Goal: Information Seeking & Learning: Check status

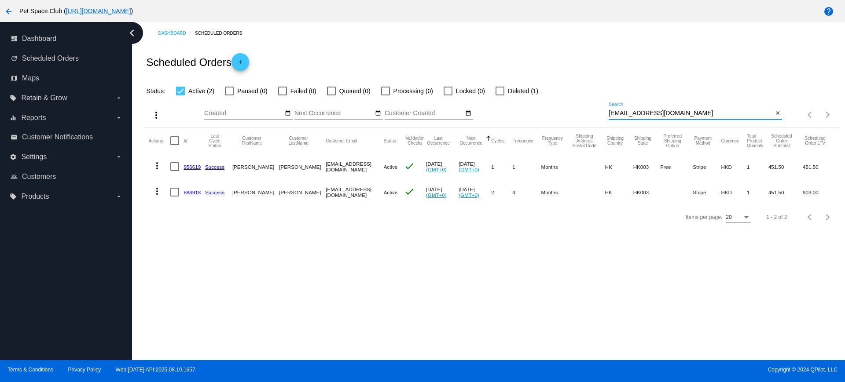
drag, startPoint x: 676, startPoint y: 113, endPoint x: 570, endPoint y: 115, distance: 106.0
click at [570, 115] on div "more_vert Aug Jan Feb Mar [DATE]" at bounding box center [491, 111] width 695 height 31
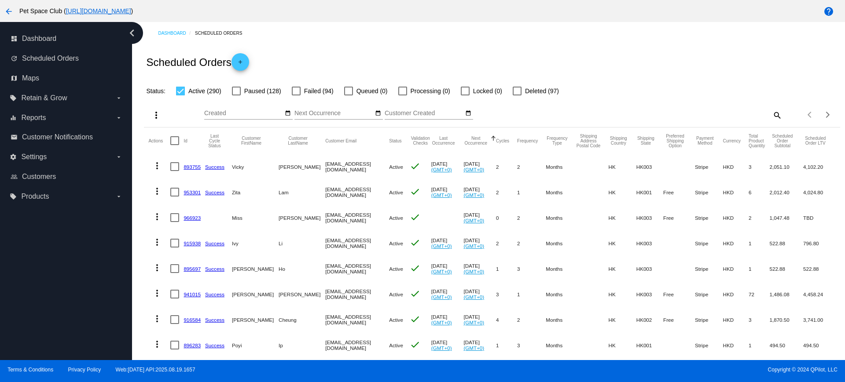
drag, startPoint x: 74, startPoint y: 285, endPoint x: 160, endPoint y: 127, distance: 179.7
click at [74, 285] on div "dashboard Dashboard update Scheduled Orders map Maps local_offer Retain & Grow …" at bounding box center [66, 191] width 132 height 338
click at [143, 299] on div "Dashboard Scheduled Orders Scheduled Orders add Status: Active (290) Paused (12…" at bounding box center [492, 355] width 706 height 667
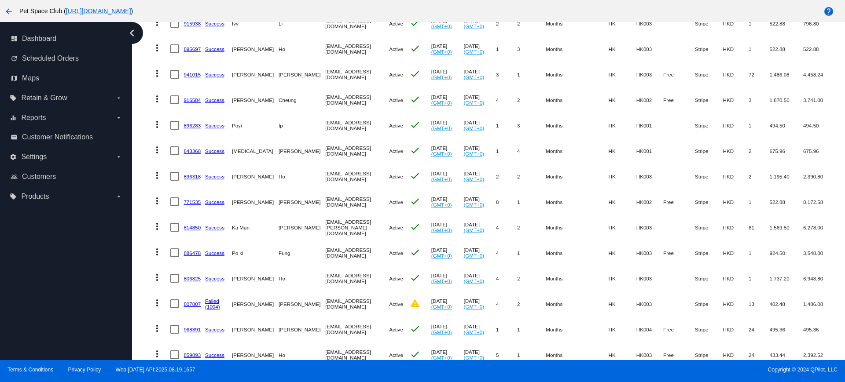
scroll to position [275, 0]
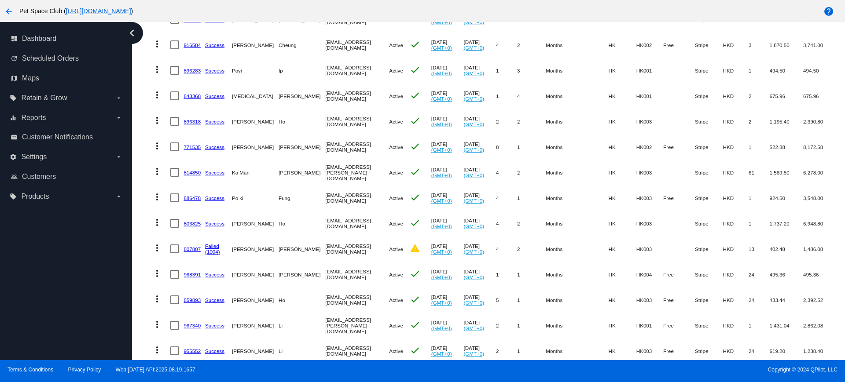
drag, startPoint x: 141, startPoint y: 151, endPoint x: 168, endPoint y: 150, distance: 26.9
click at [141, 151] on div "Dashboard Scheduled Orders Scheduled Orders add Status: Active (290) Paused (12…" at bounding box center [492, 80] width 706 height 667
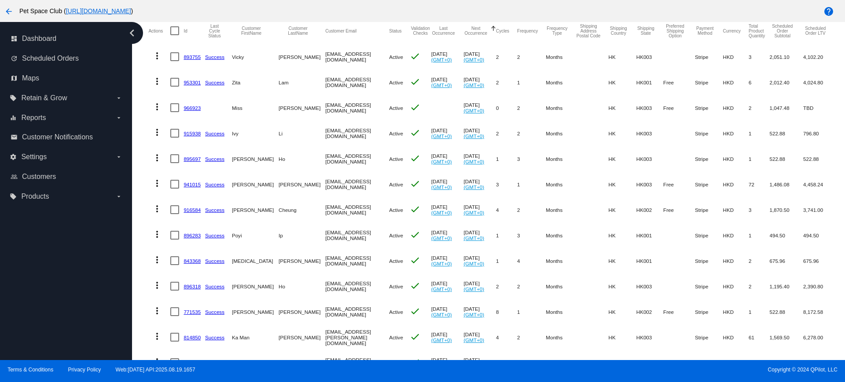
scroll to position [0, 0]
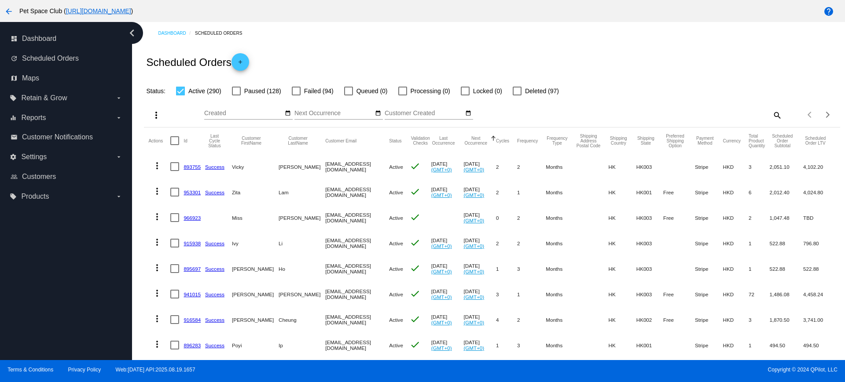
click at [771, 113] on mat-icon "search" at bounding box center [776, 115] width 11 height 14
click at [654, 114] on input "Search" at bounding box center [694, 113] width 173 height 7
paste input "932087"
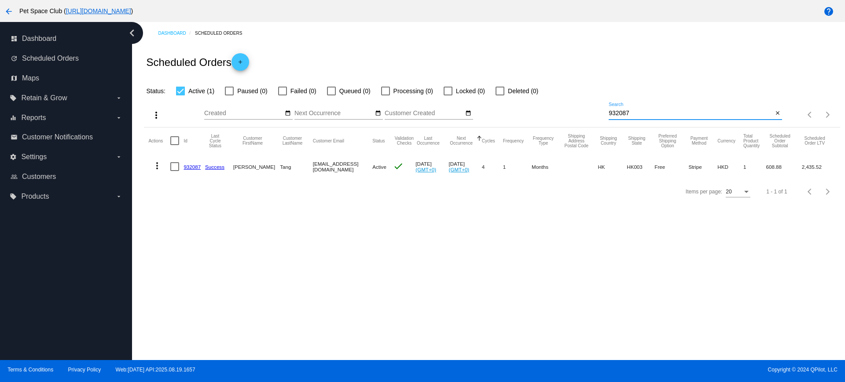
type input "932087"
drag, startPoint x: 149, startPoint y: 236, endPoint x: 431, endPoint y: 150, distance: 294.4
click at [150, 236] on div "Dashboard Scheduled Orders Scheduled Orders add Status: Active (1) Paused (0) F…" at bounding box center [488, 191] width 713 height 338
drag, startPoint x: 657, startPoint y: 112, endPoint x: 560, endPoint y: 109, distance: 97.3
click at [560, 109] on div "more_vert Aug Jan Feb Mar [DATE]" at bounding box center [491, 111] width 695 height 31
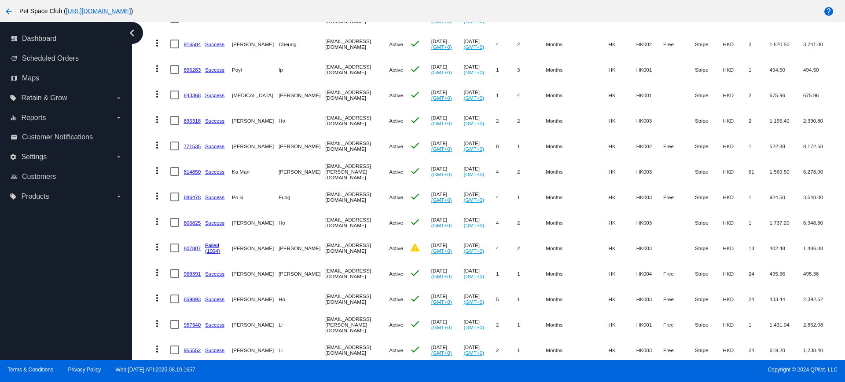
scroll to position [337, 0]
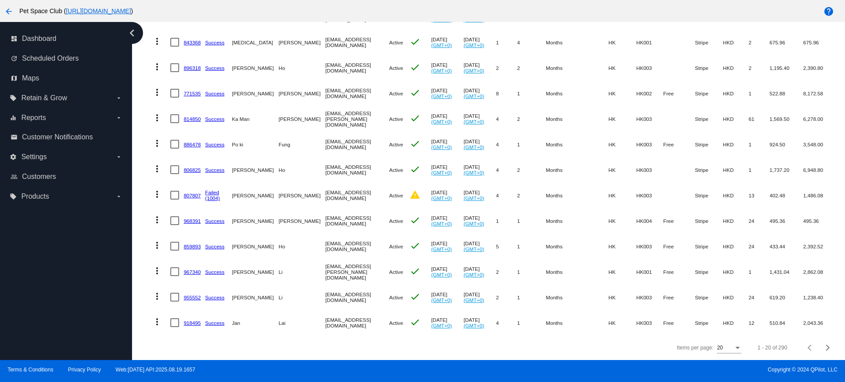
drag, startPoint x: 139, startPoint y: 244, endPoint x: 308, endPoint y: 199, distance: 175.6
click at [139, 244] on div "Dashboard Scheduled Orders Scheduled Orders add Status: Active (290) Paused (12…" at bounding box center [488, 191] width 713 height 338
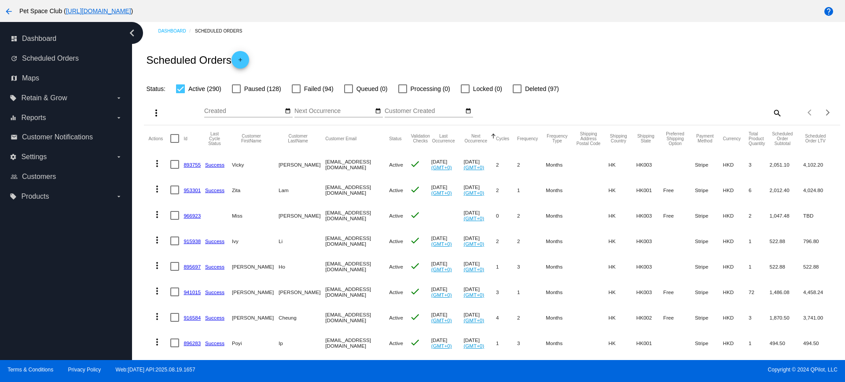
scroll to position [0, 0]
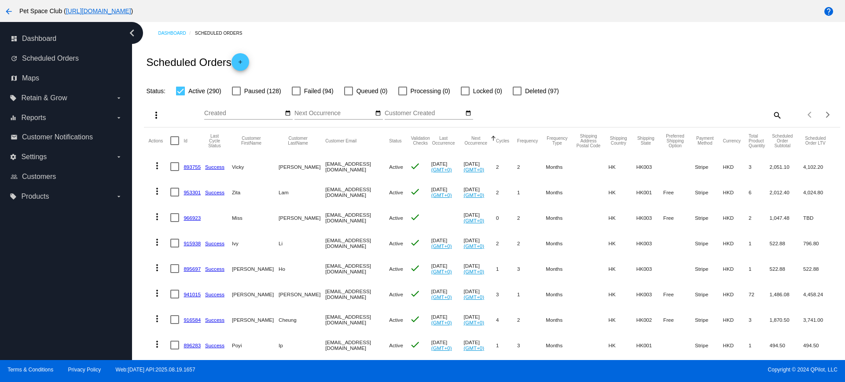
click at [771, 115] on mat-icon "search" at bounding box center [776, 115] width 11 height 14
click at [660, 112] on input "Search" at bounding box center [694, 113] width 173 height 7
paste input "968319"
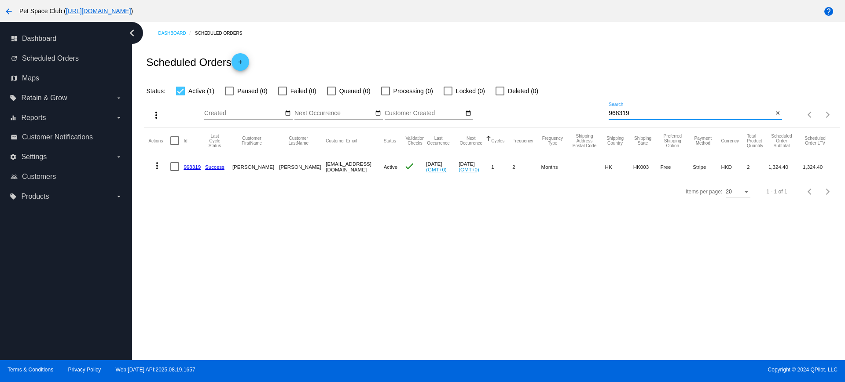
type input "968319"
click at [203, 228] on div "Dashboard Scheduled Orders Scheduled Orders add Status: Active (1) Paused (0) F…" at bounding box center [488, 191] width 713 height 338
click at [201, 245] on div "Dashboard Scheduled Orders Scheduled Orders add Status: Active (1) Paused (0) F…" at bounding box center [488, 191] width 713 height 338
drag, startPoint x: 654, startPoint y: 112, endPoint x: 569, endPoint y: 113, distance: 85.8
click at [569, 113] on div "more_vert Aug Jan Feb Mar [DATE]" at bounding box center [491, 111] width 695 height 31
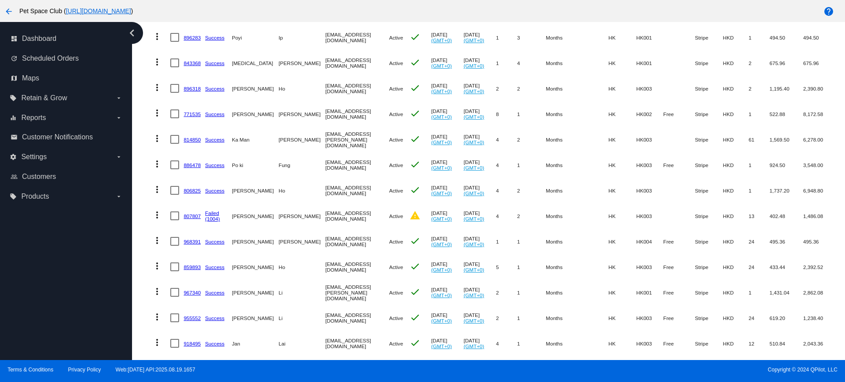
scroll to position [337, 0]
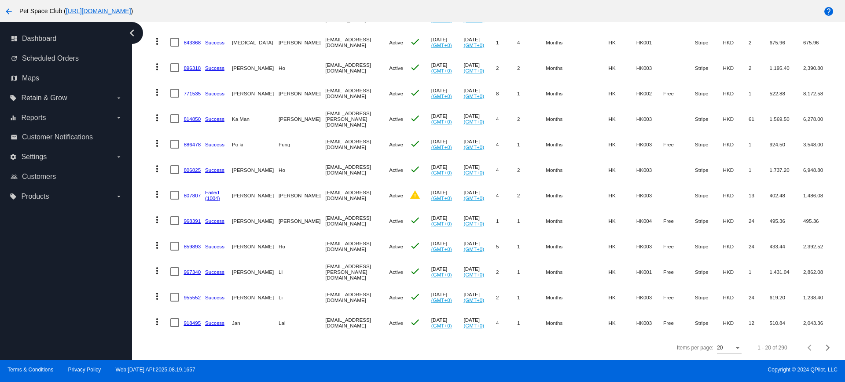
drag, startPoint x: 217, startPoint y: 336, endPoint x: 303, endPoint y: 332, distance: 86.3
click at [217, 336] on div "Items per page: 20 1 - 20 of 290" at bounding box center [491, 348] width 695 height 25
click at [823, 349] on div "Next page" at bounding box center [826, 348] width 6 height 6
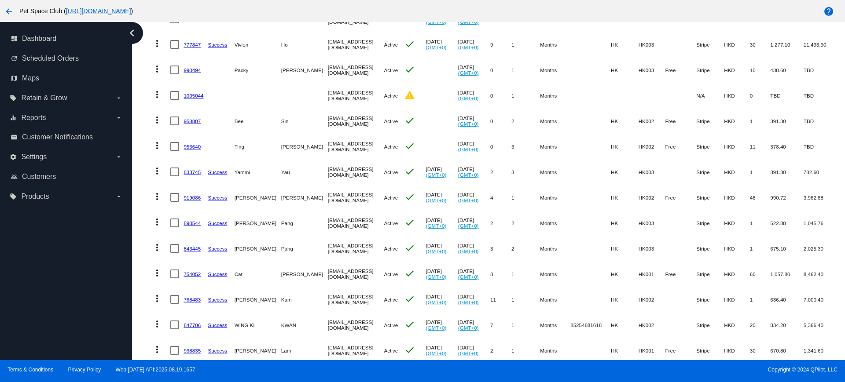
scroll to position [172, 0]
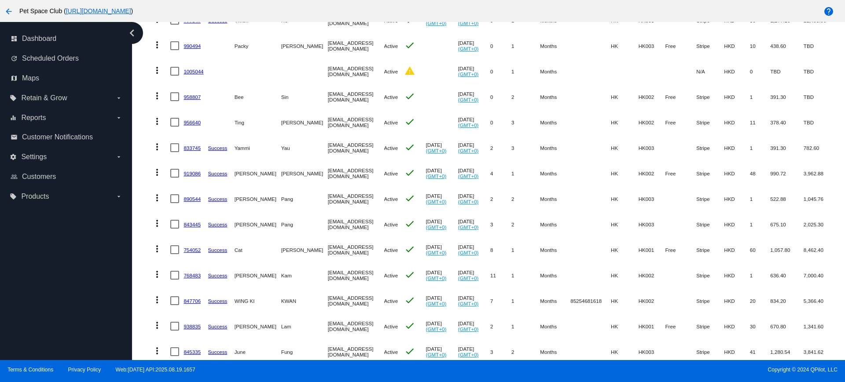
click at [147, 285] on mat-table "Actions Id Last Cycle Status Customer FirstName Customer LastName Customer Emai…" at bounding box center [491, 224] width 695 height 537
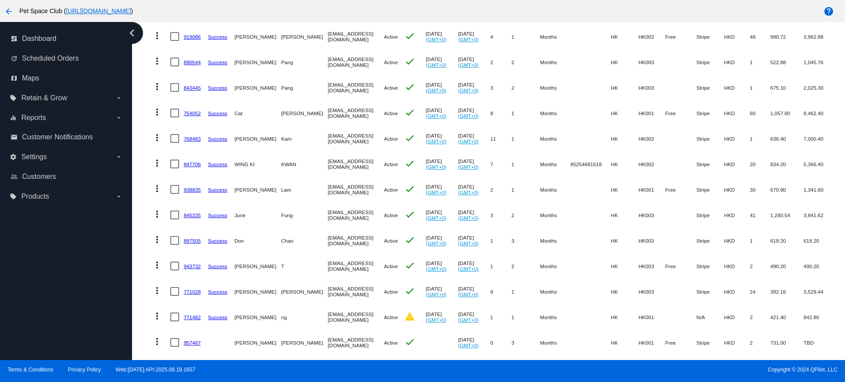
scroll to position [337, 0]
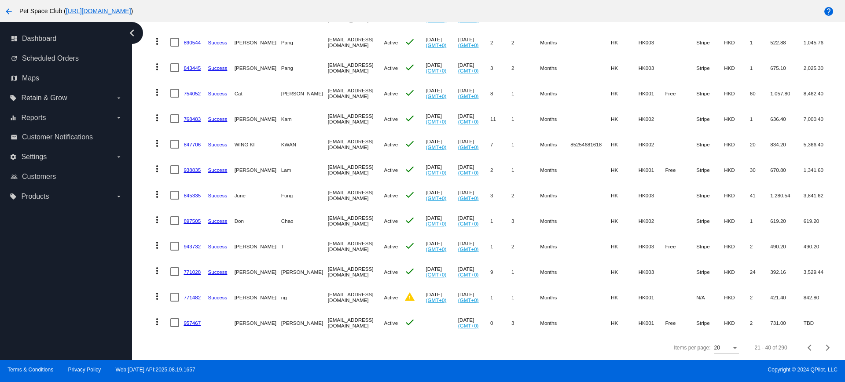
click at [135, 309] on div "Dashboard Scheduled Orders Scheduled Orders add Status: Active (290) Paused (12…" at bounding box center [488, 191] width 713 height 338
click at [141, 170] on div "Dashboard Scheduled Orders Scheduled Orders add Status: Active (290) Paused (12…" at bounding box center [492, 26] width 706 height 667
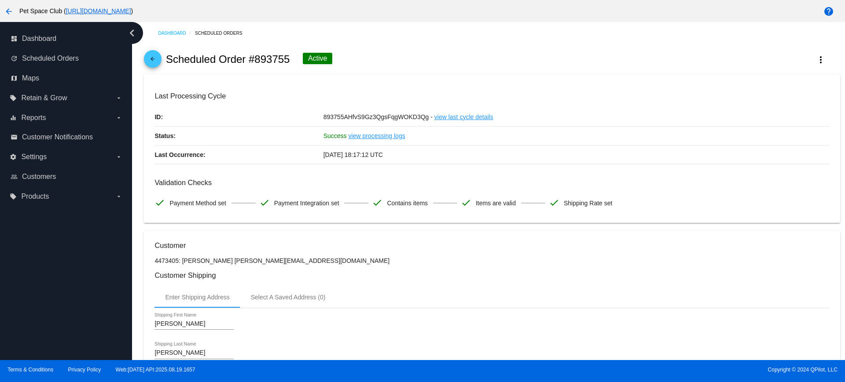
drag, startPoint x: 292, startPoint y: 60, endPoint x: 256, endPoint y: 60, distance: 36.9
click at [256, 60] on div "arrow_back Scheduled Order #893755 Active more_vert" at bounding box center [491, 59] width 695 height 30
copy h2 "893755"
click at [421, 56] on div "arrow_back Scheduled Order #893755 Active more_vert" at bounding box center [491, 59] width 695 height 30
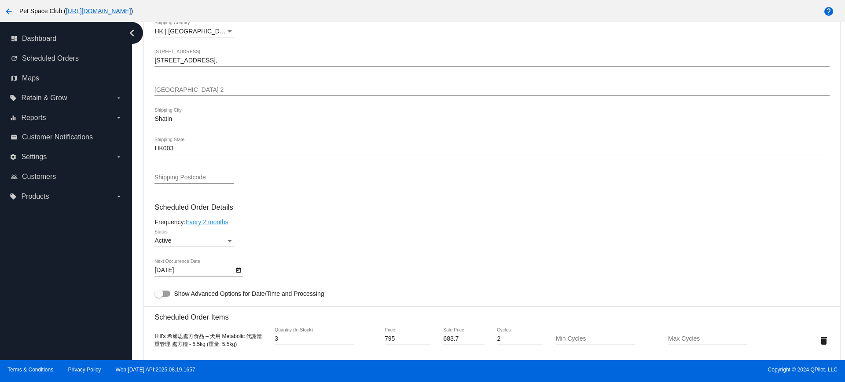
scroll to position [385, 0]
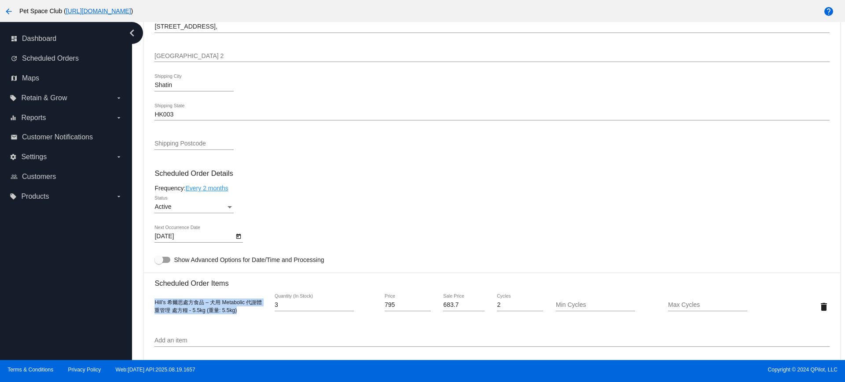
drag, startPoint x: 242, startPoint y: 312, endPoint x: 144, endPoint y: 305, distance: 98.8
click at [144, 305] on mat-card "Customer 4473405: Vicky Wong vickyy_wong@yahoo.com Customer Shipping Enter Ship…" at bounding box center [491, 286] width 695 height 880
copy span "Hill’s 希爾思處方食品 – 犬用 Metabolic 代謝體重管理 處方糧 - 5.5kg (重量: 5.5kg)"
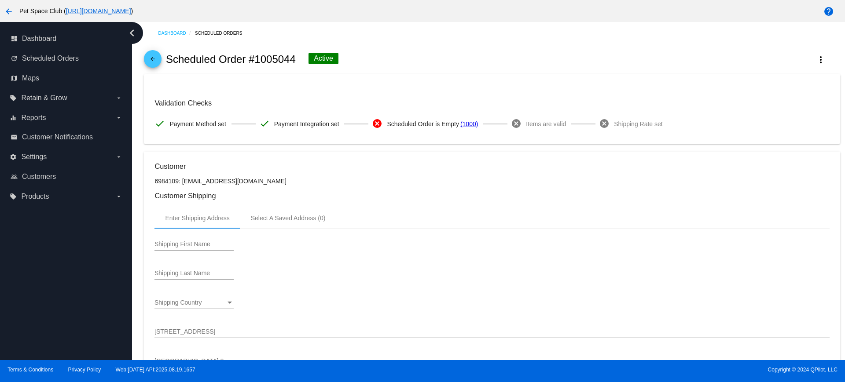
drag, startPoint x: 296, startPoint y: 59, endPoint x: 256, endPoint y: 59, distance: 40.5
click at [256, 59] on div "arrow_back Scheduled Order #1005044 Active more_vert" at bounding box center [491, 59] width 695 height 30
copy h2 "1005044"
click at [410, 60] on div "arrow_back Scheduled Order #1005044 Active more_vert" at bounding box center [491, 59] width 695 height 30
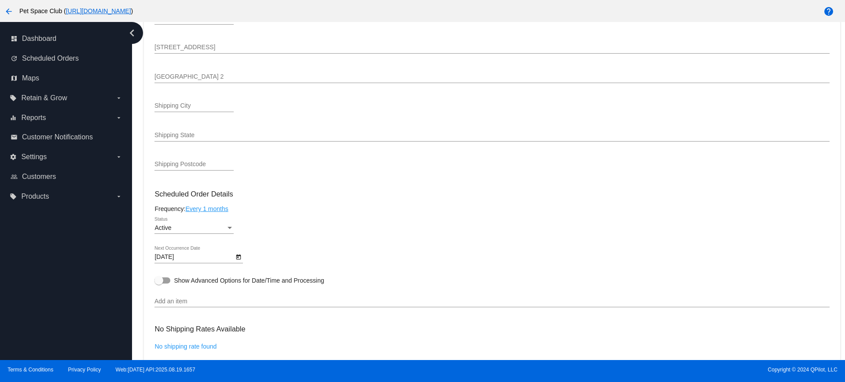
scroll to position [275, 0]
